Goal: Transaction & Acquisition: Purchase product/service

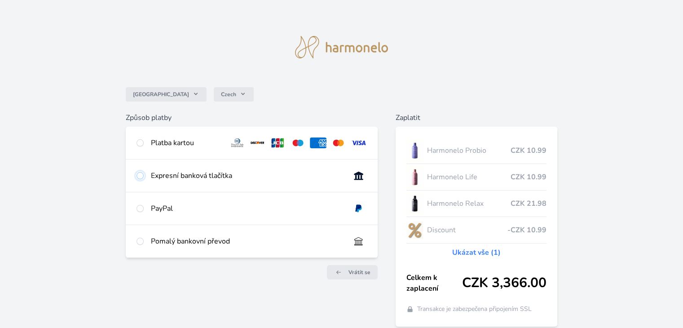
click at [142, 177] on input "radio" at bounding box center [140, 175] width 7 height 7
radio input "true"
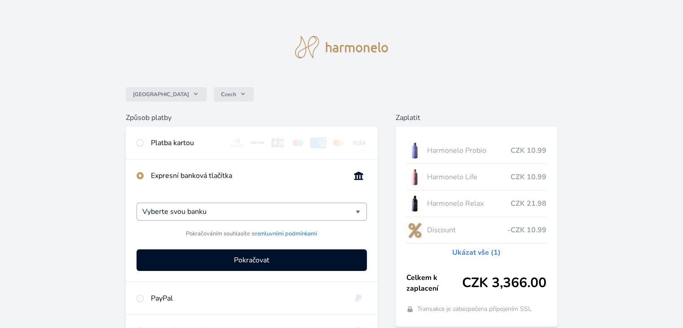
click at [360, 209] on div "Vyberte svou banku" at bounding box center [252, 212] width 230 height 18
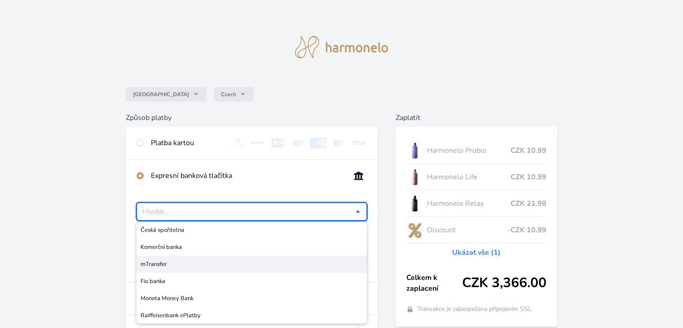
click at [311, 264] on span "mTransfer" at bounding box center [252, 264] width 222 height 9
type input "mTransfer"
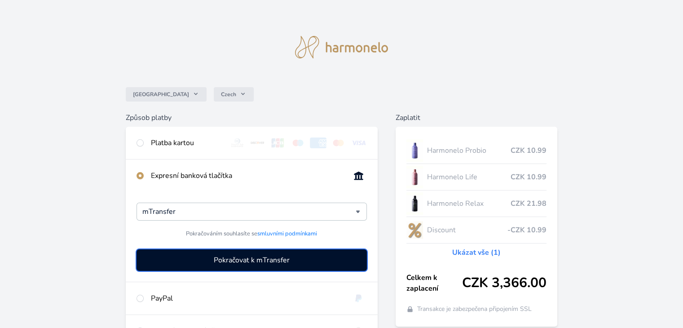
click at [311, 264] on button "Pokračovat k mTransfer" at bounding box center [252, 260] width 230 height 22
